Goal: Task Accomplishment & Management: Manage account settings

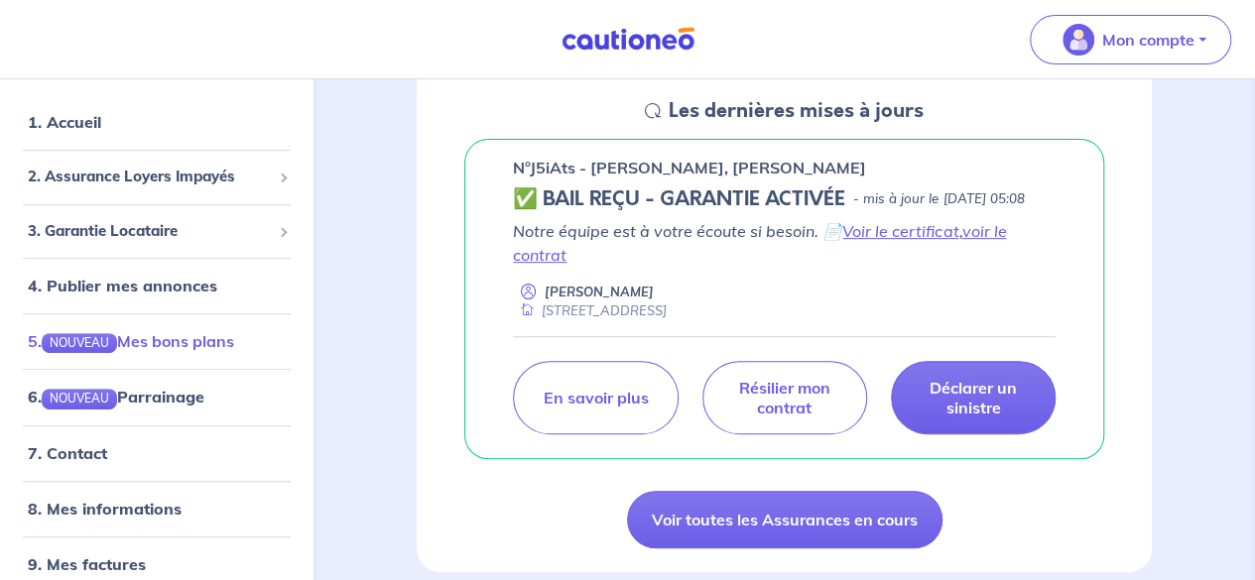
scroll to position [61, 0]
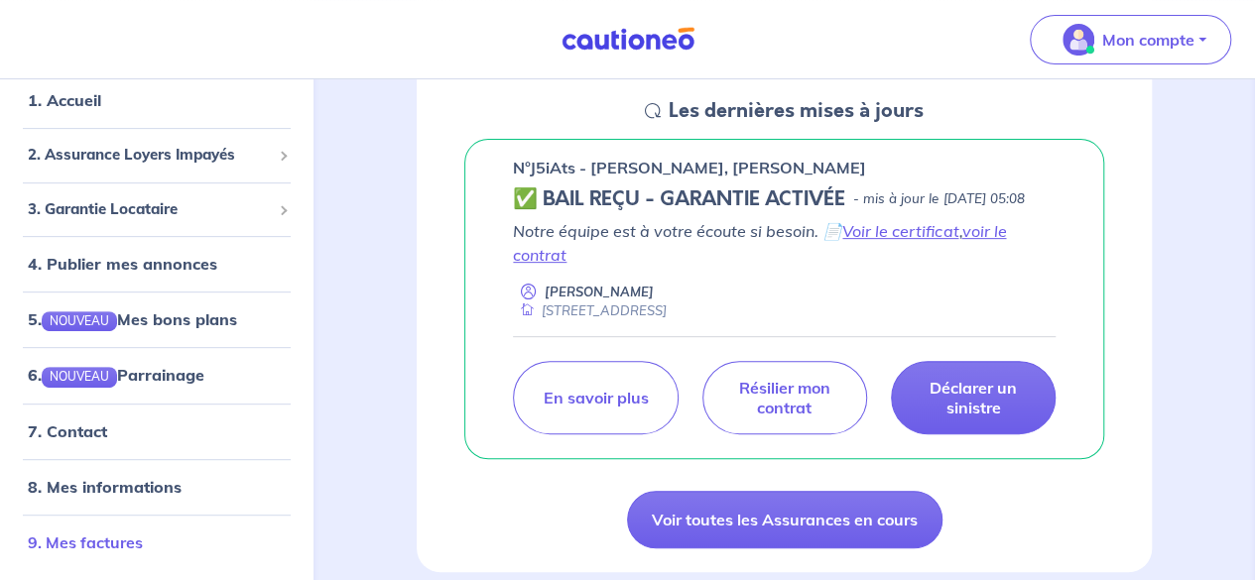
click at [78, 541] on link "9. Mes factures" at bounding box center [85, 543] width 115 height 20
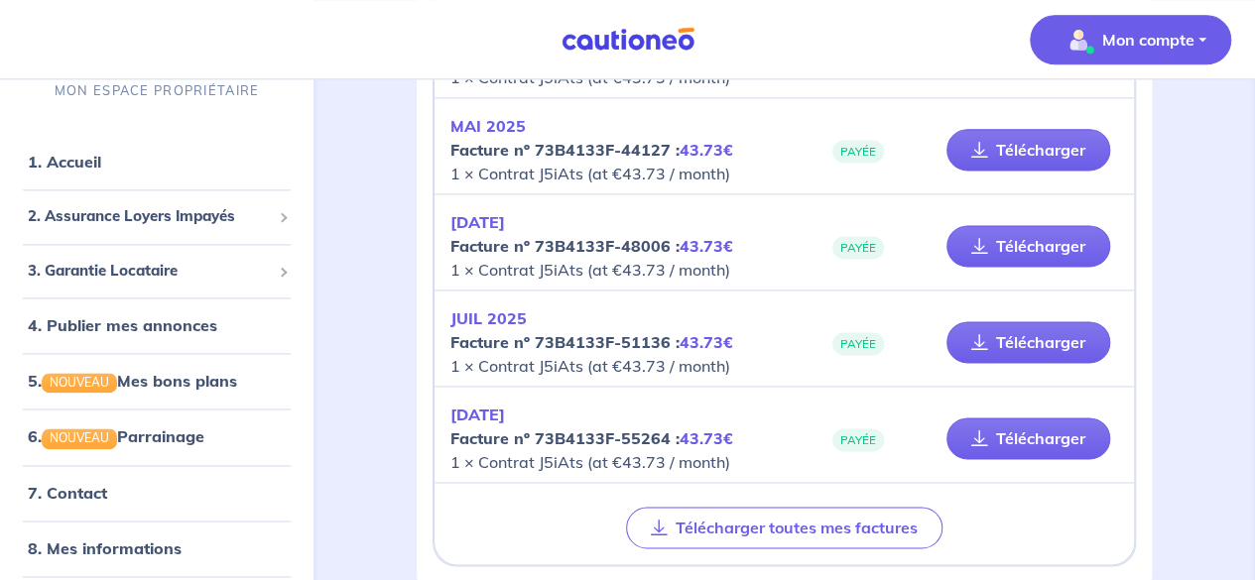
scroll to position [1386, 0]
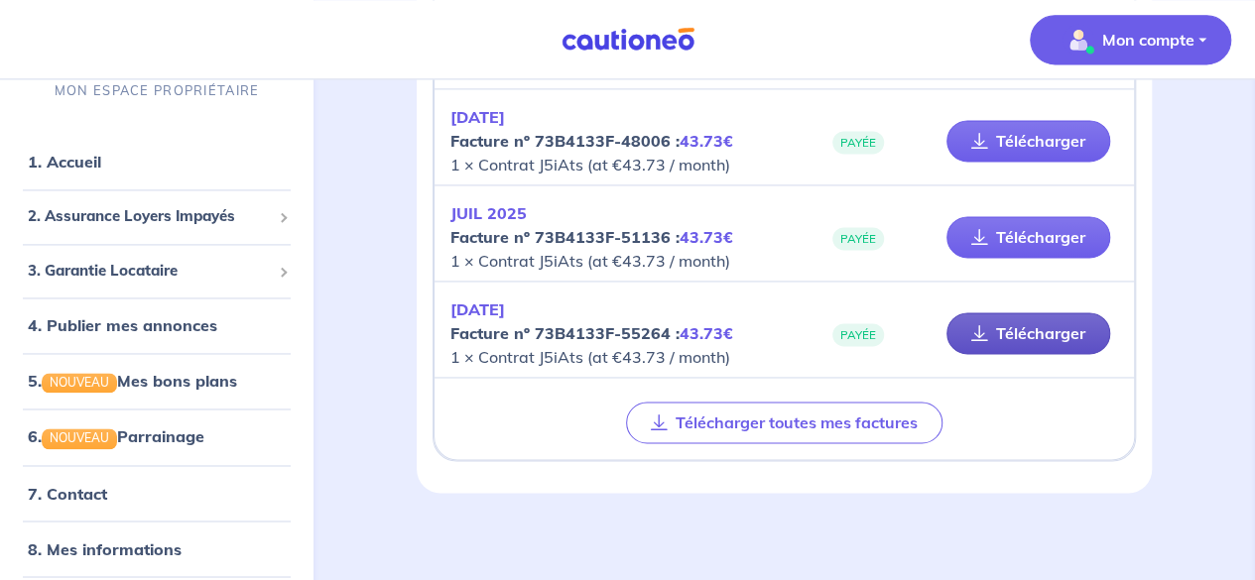
click at [1006, 327] on link "Télécharger" at bounding box center [1028, 333] width 164 height 42
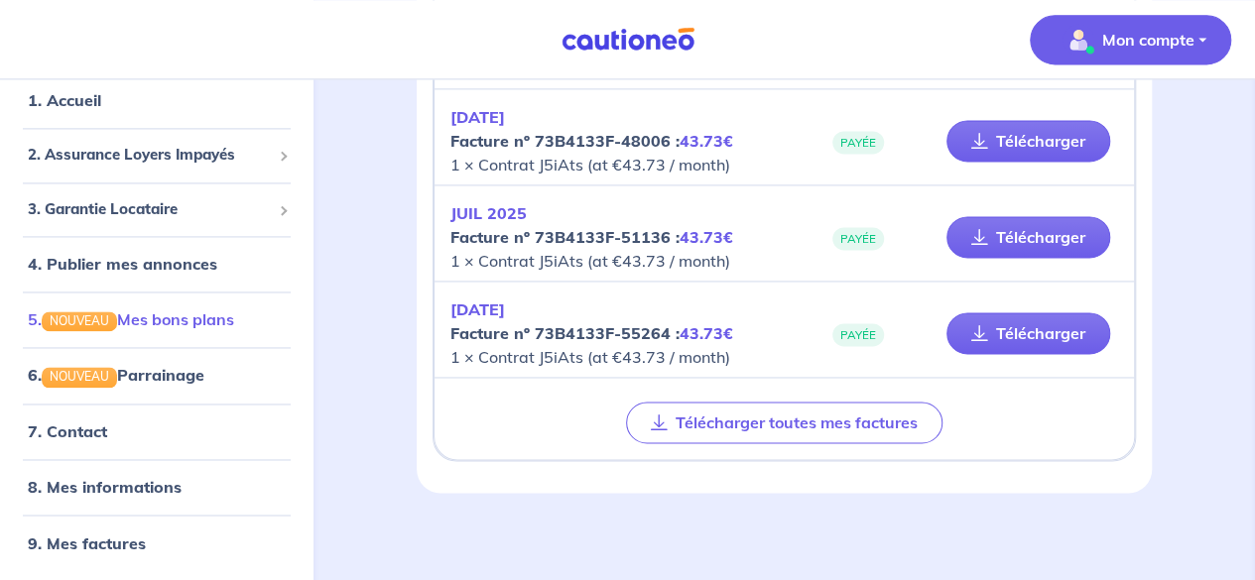
scroll to position [0, 0]
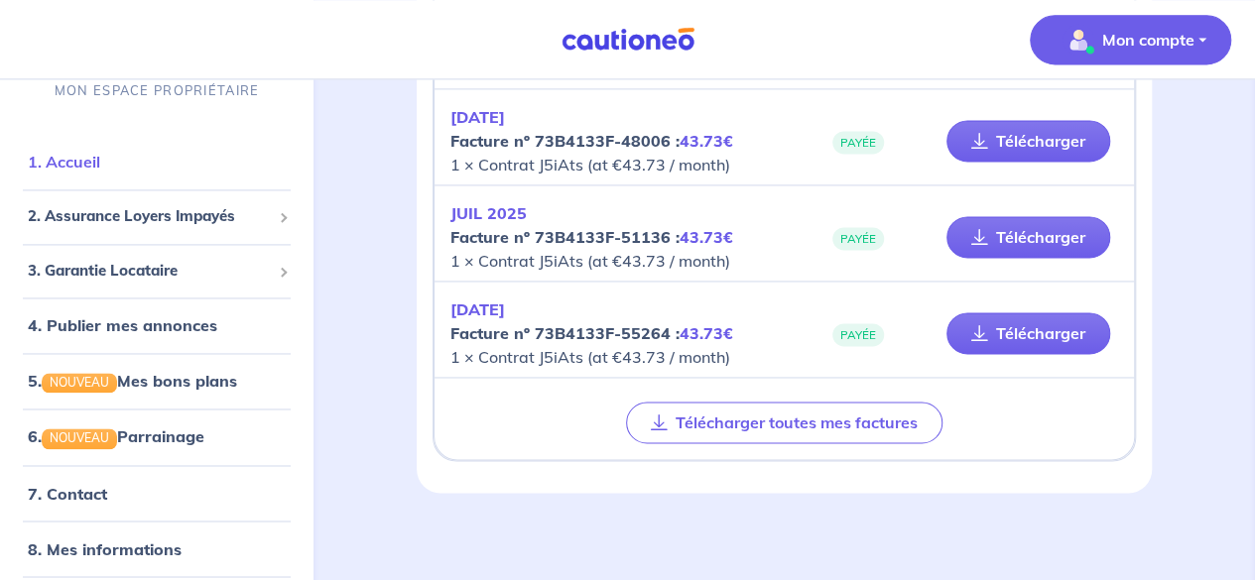
click at [79, 170] on link "1. Accueil" at bounding box center [64, 163] width 72 height 20
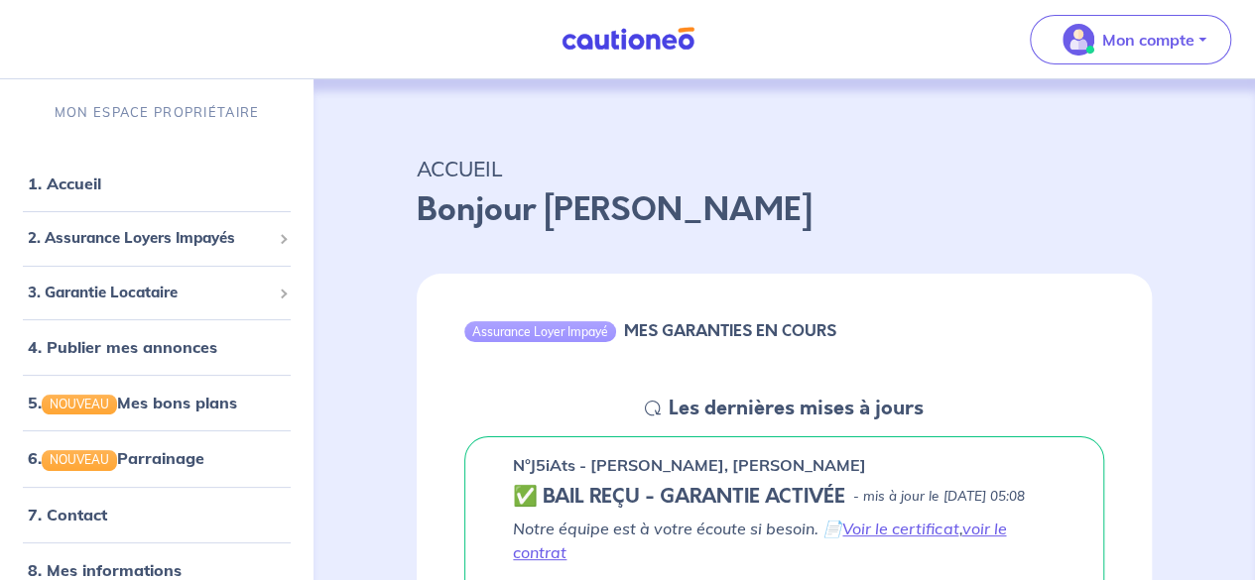
scroll to position [198, 0]
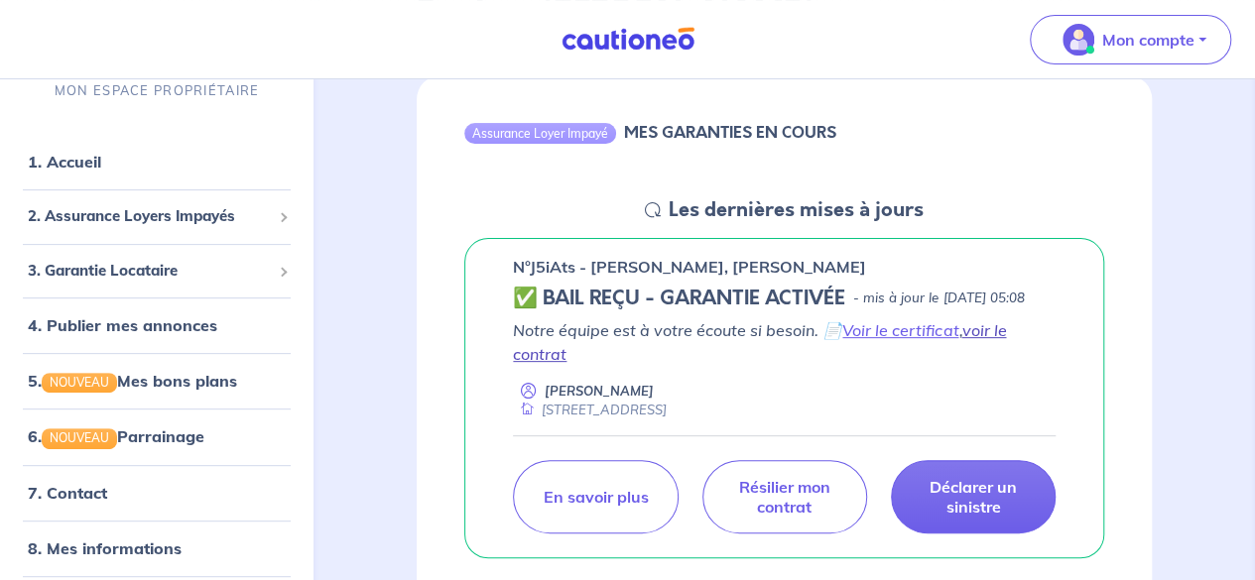
click at [976, 357] on link "voir le contrat" at bounding box center [759, 342] width 493 height 44
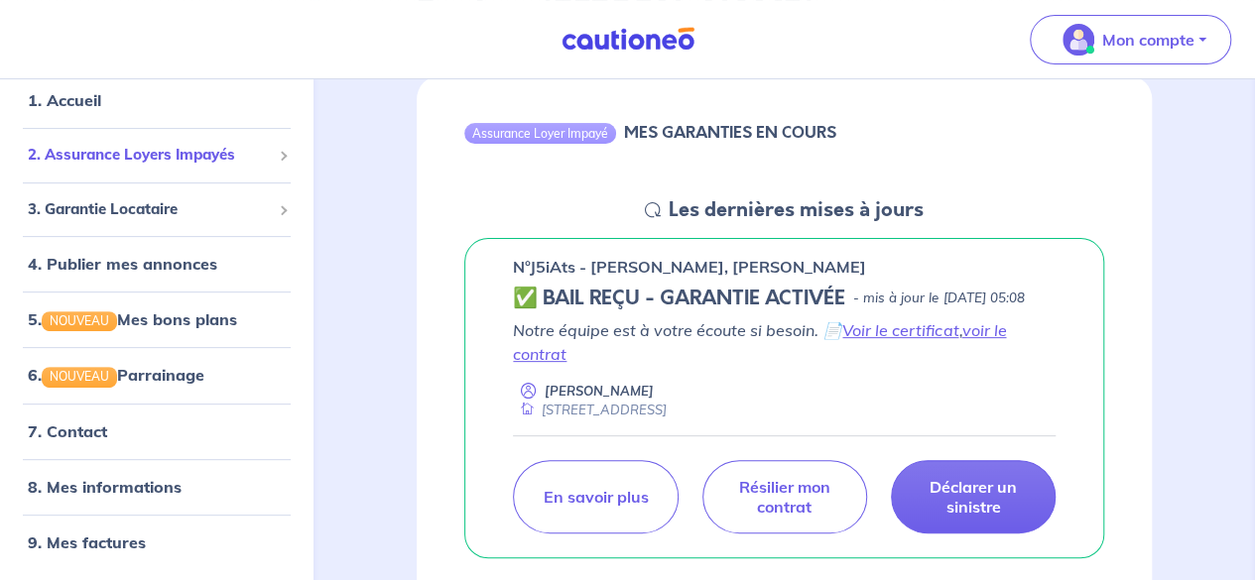
click at [212, 156] on span "2. Assurance Loyers Impayés" at bounding box center [149, 156] width 243 height 23
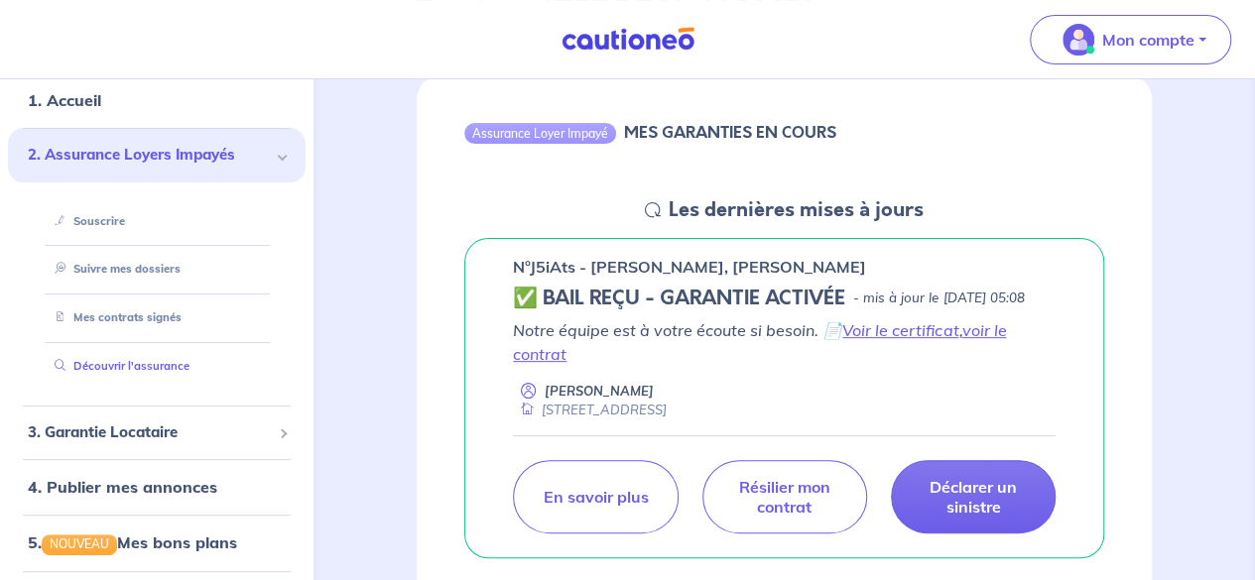
click at [119, 364] on link "Découvrir l'assurance" at bounding box center [118, 367] width 143 height 14
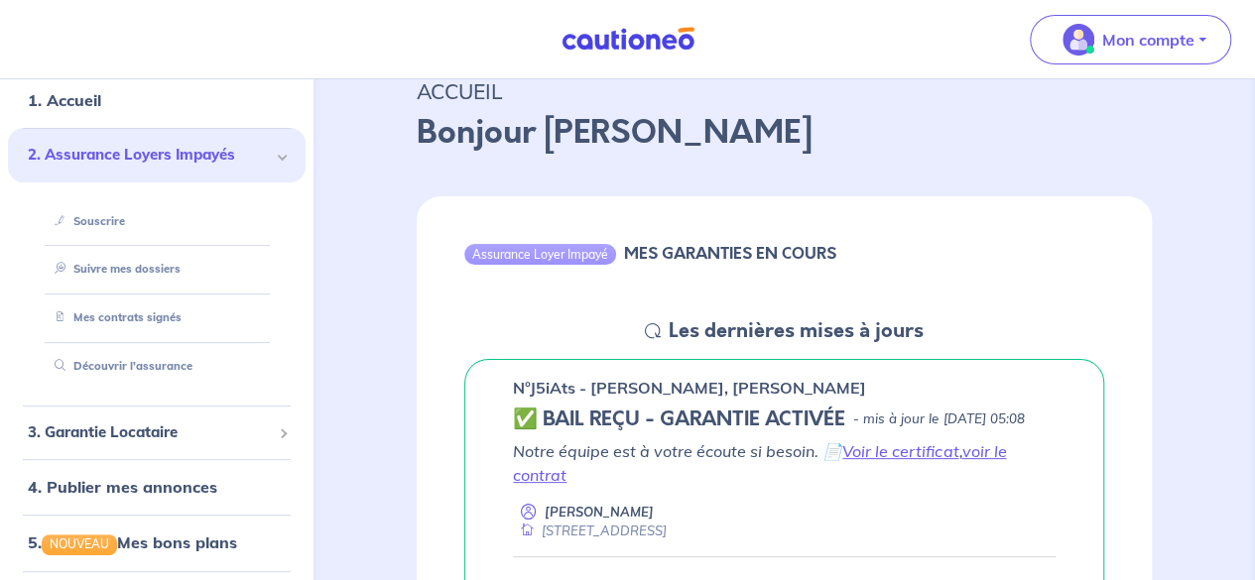
scroll to position [198, 0]
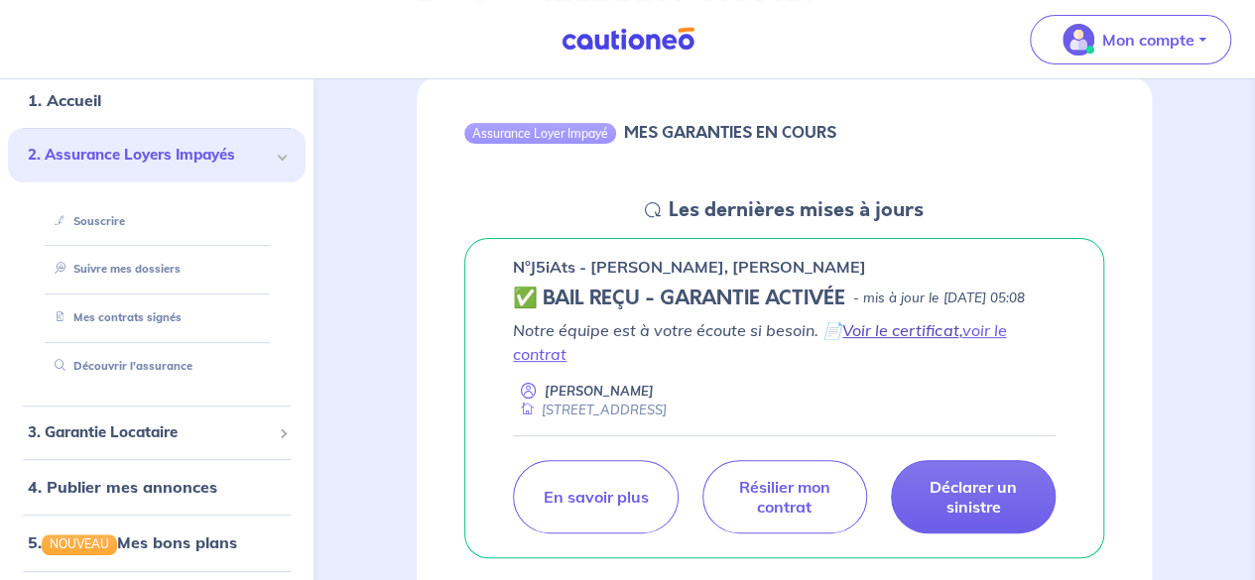
click at [922, 340] on link "Voir le certificat" at bounding box center [900, 330] width 116 height 20
